Goal: Register for event/course

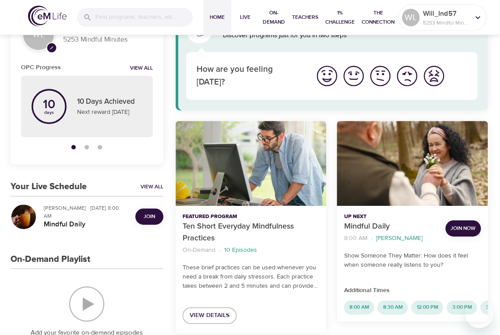
scroll to position [44, 0]
click at [155, 213] on span "Join" at bounding box center [150, 216] width 18 height 9
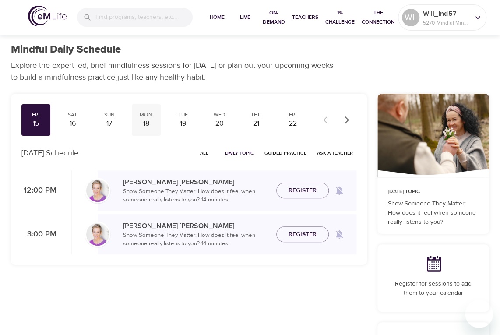
click at [144, 119] on div "18" at bounding box center [146, 124] width 22 height 10
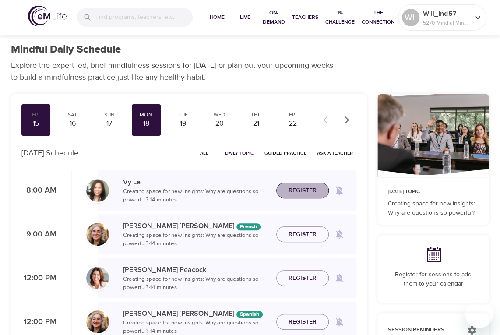
click at [311, 189] on span "Register" at bounding box center [303, 190] width 28 height 11
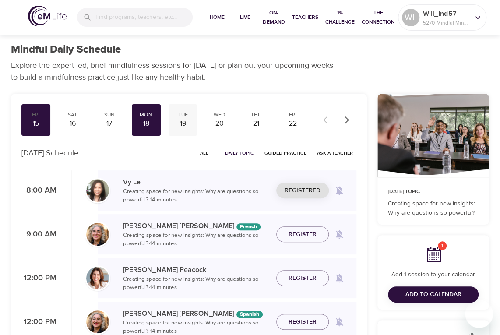
click at [183, 124] on div "19" at bounding box center [183, 124] width 22 height 10
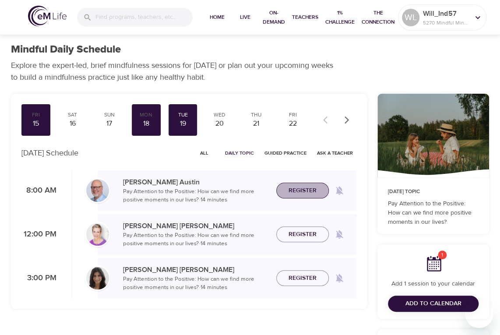
click at [308, 190] on span "Register" at bounding box center [303, 190] width 28 height 11
click at [224, 120] on div "20" at bounding box center [220, 124] width 22 height 10
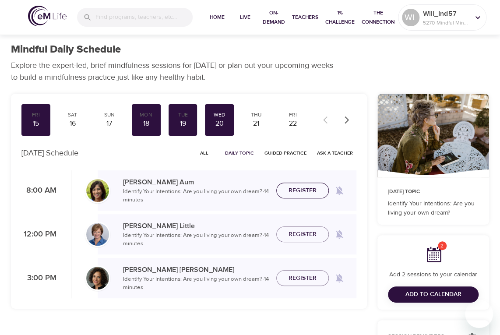
click at [303, 192] on span "Register" at bounding box center [303, 190] width 28 height 11
click at [260, 124] on div "21" at bounding box center [256, 124] width 22 height 10
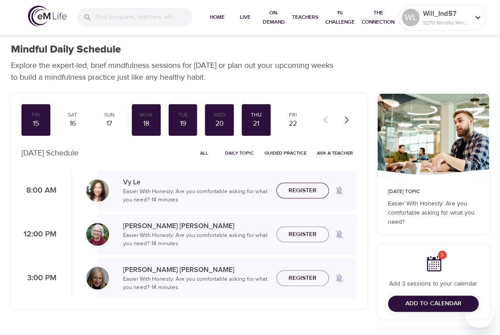
click at [298, 188] on span "Register" at bounding box center [303, 190] width 28 height 11
click at [289, 123] on div "22" at bounding box center [293, 124] width 22 height 10
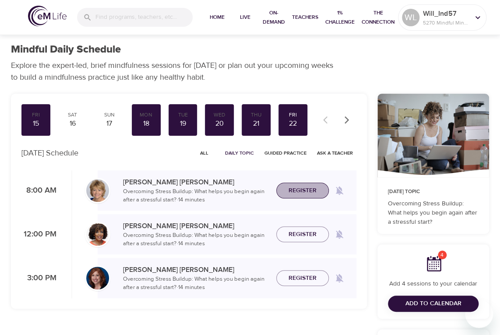
click at [298, 194] on span "Register" at bounding box center [303, 190] width 28 height 11
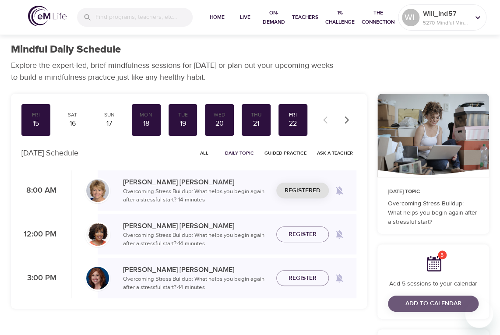
click at [429, 305] on span "Add to Calendar" at bounding box center [434, 303] width 56 height 11
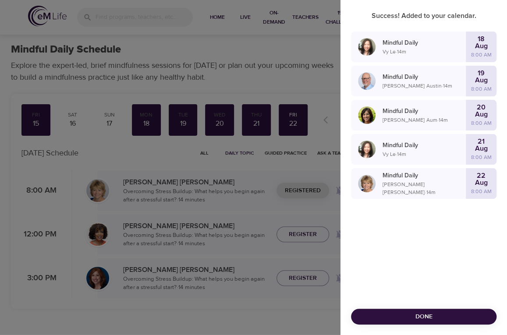
click at [281, 29] on div at bounding box center [253, 167] width 507 height 335
